Goal: Find specific page/section: Find specific page/section

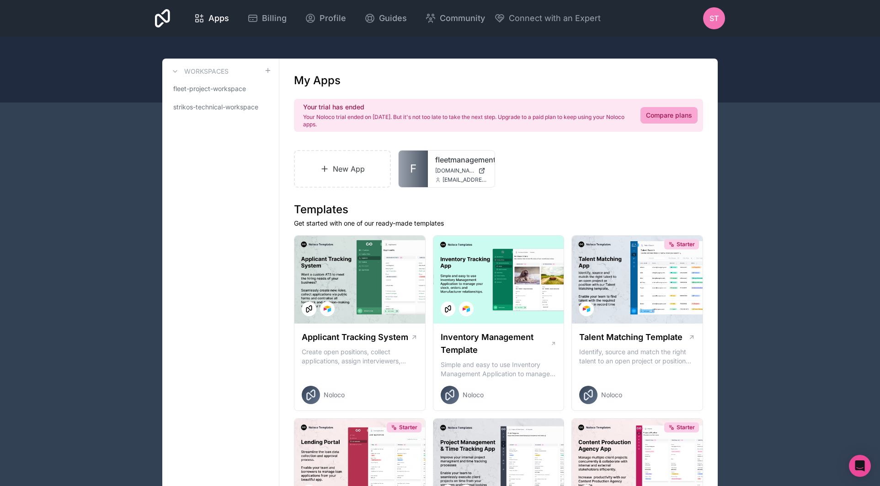
click at [435, 159] on link "fleetmanagementapp" at bounding box center [461, 159] width 52 height 11
